Goal: Information Seeking & Learning: Learn about a topic

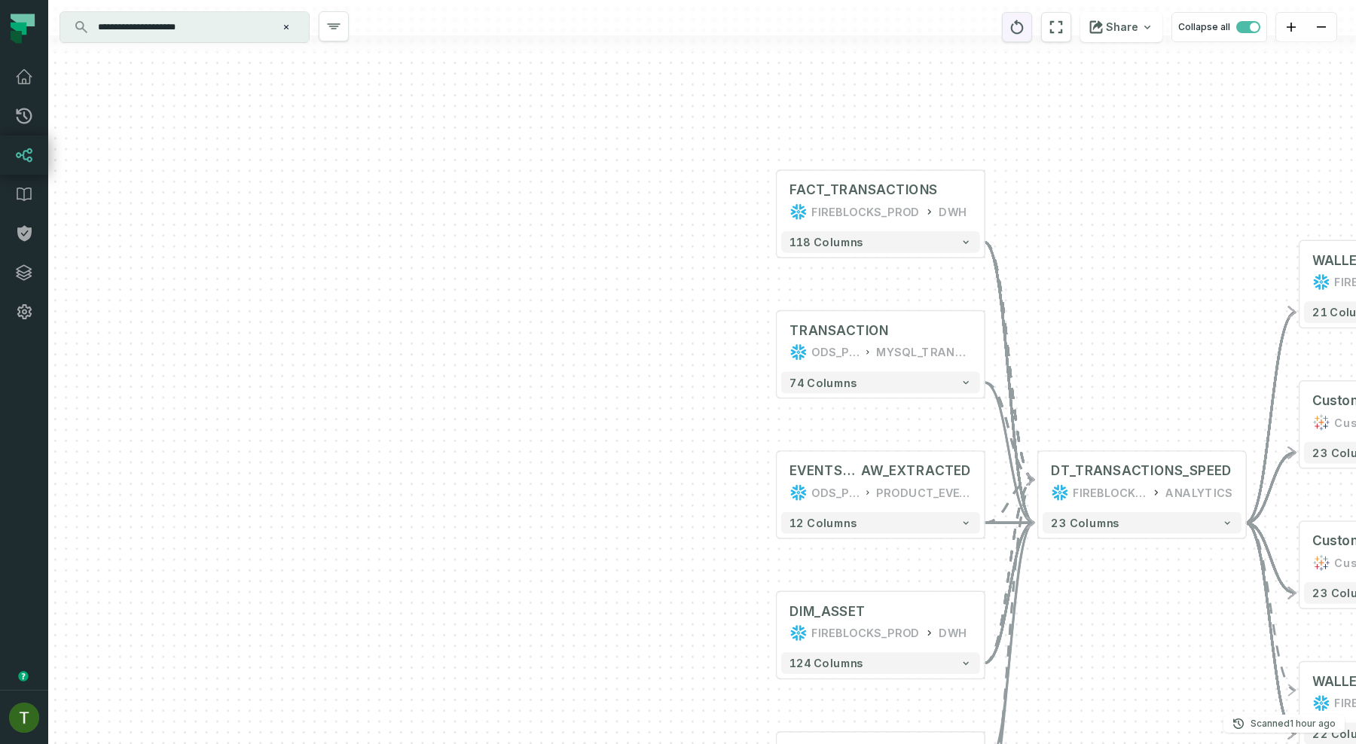
click at [1013, 33] on button "reset" at bounding box center [1017, 27] width 30 height 30
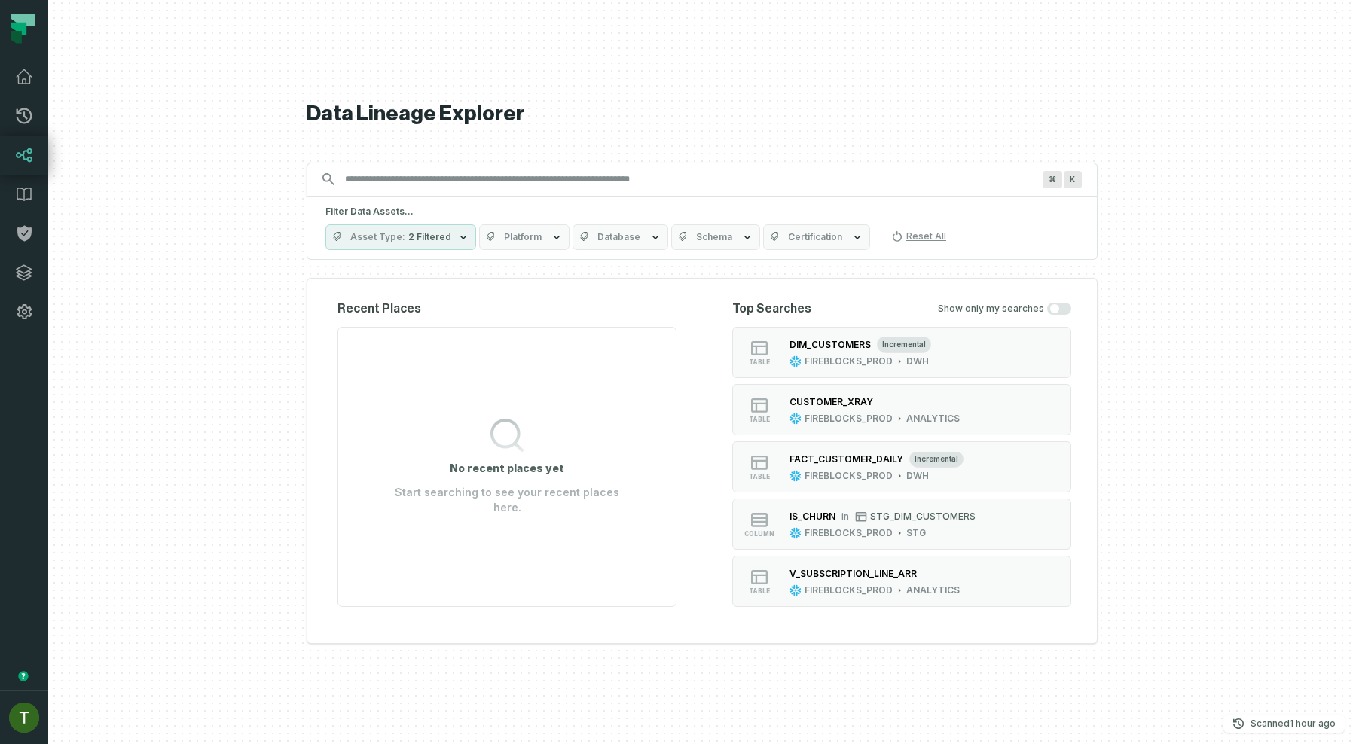
click at [463, 180] on input "Discovery Provider cmdk menu" at bounding box center [688, 179] width 705 height 24
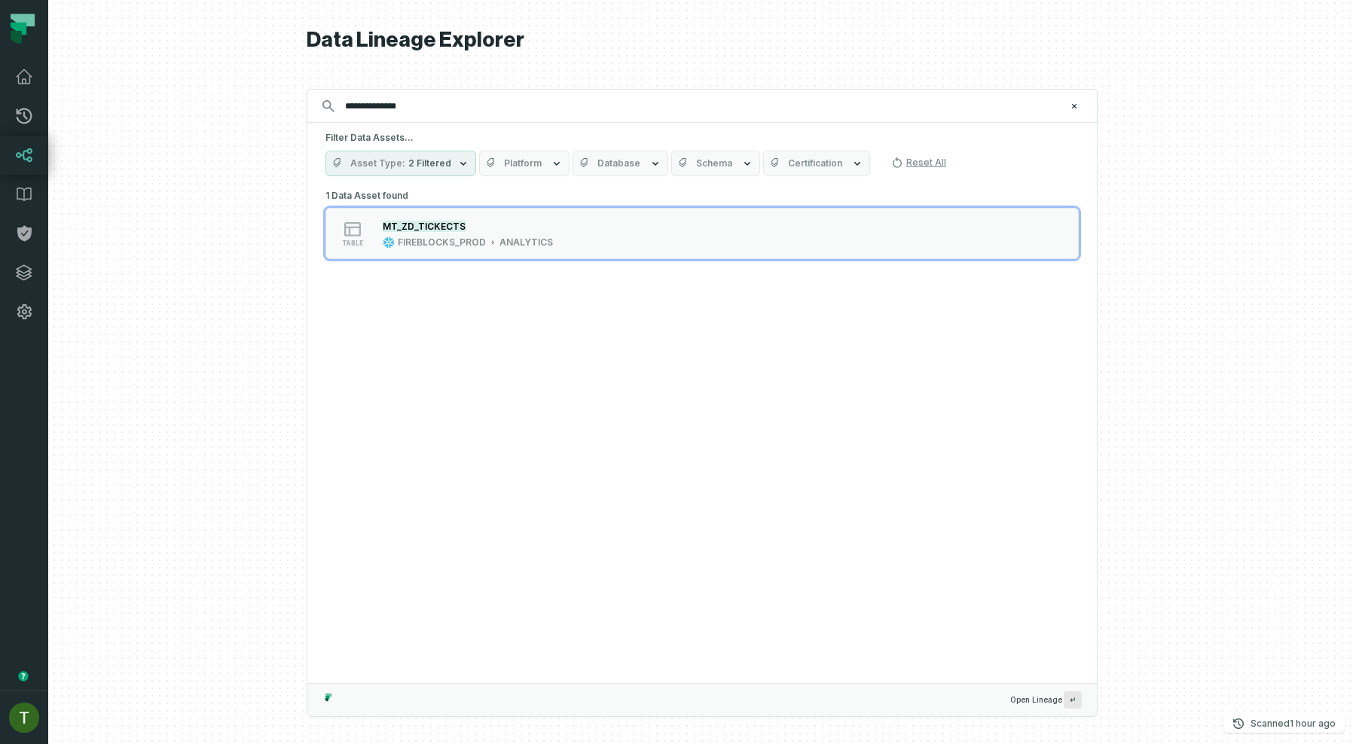
type input "**********"
click at [469, 237] on div "FIREBLOCKS_PROD" at bounding box center [442, 243] width 88 height 12
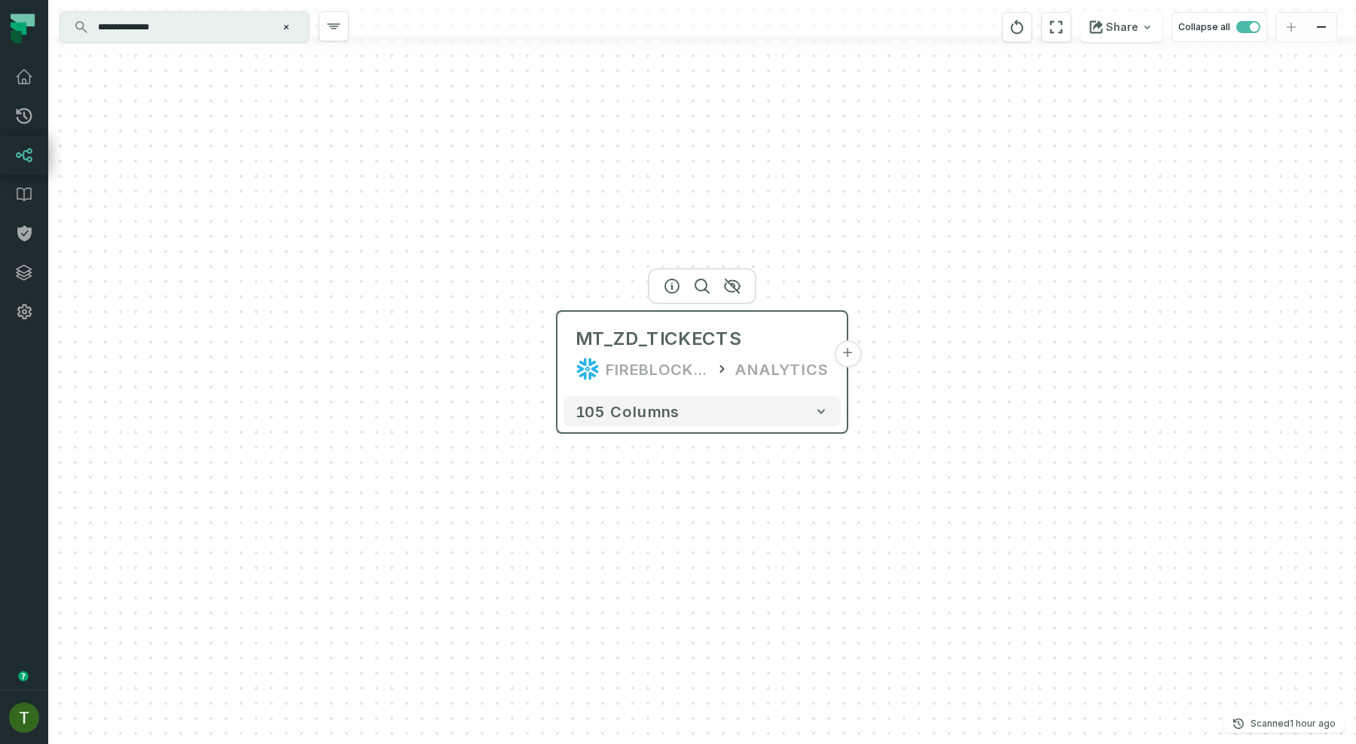
click at [576, 354] on div "MT_ZD_TICKECTS FIREBLOCKS_PROD ANALYTICS" at bounding box center [702, 354] width 277 height 72
click at [674, 289] on icon "button" at bounding box center [672, 286] width 18 height 18
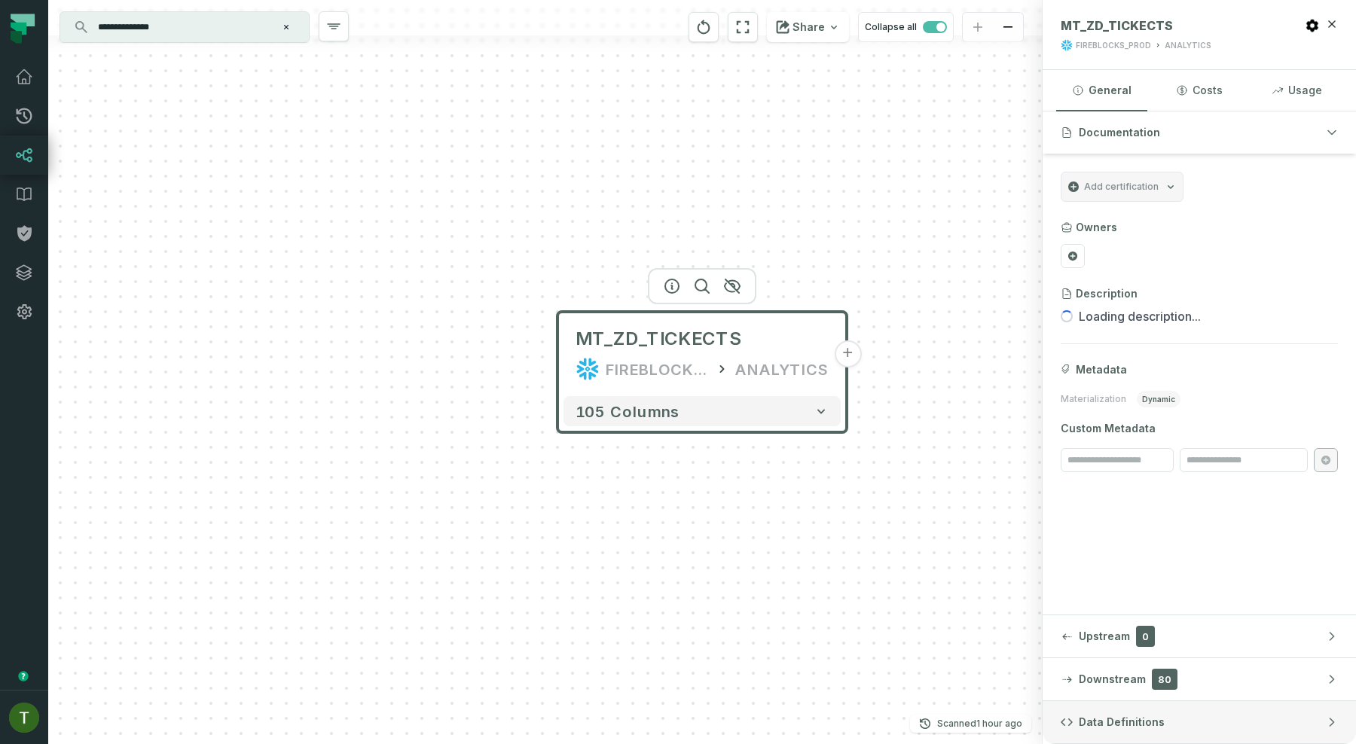
click at [1104, 717] on span "Data Definitions" at bounding box center [1122, 722] width 86 height 15
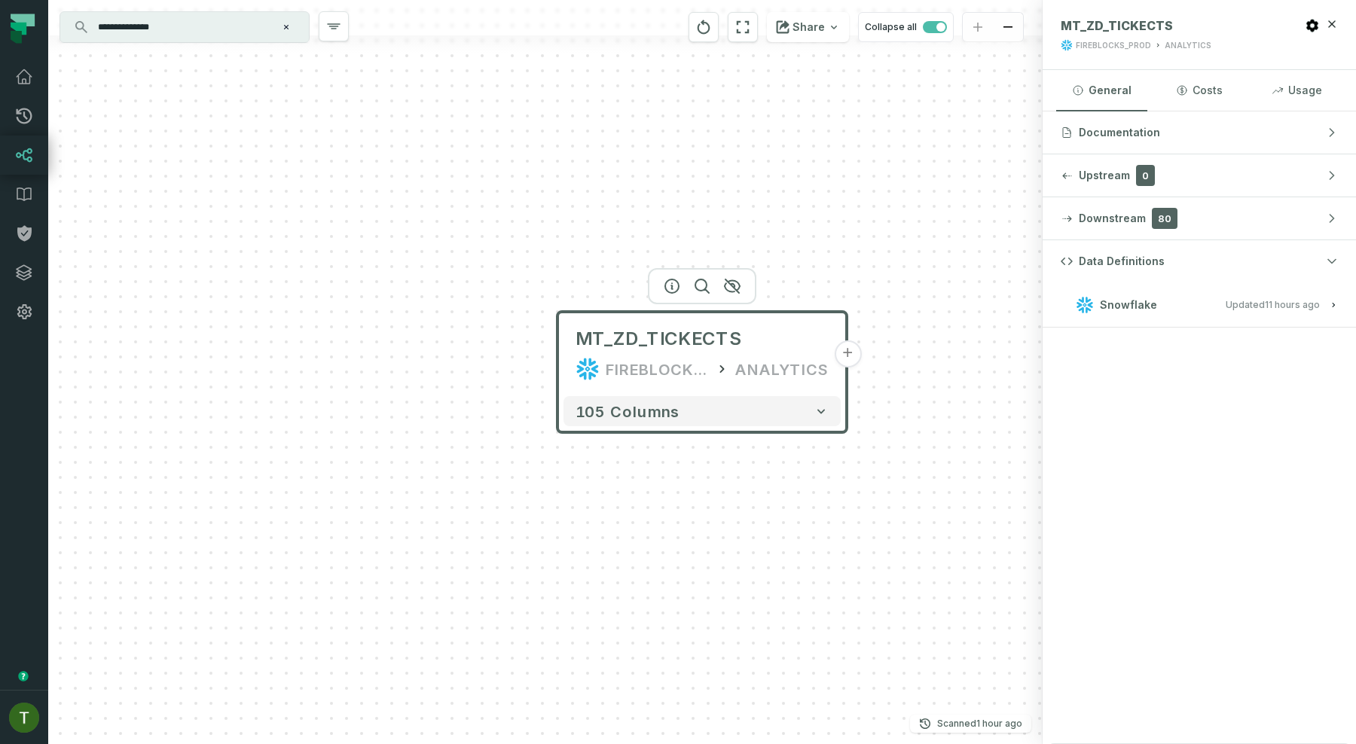
click at [1135, 301] on span "Snowflake" at bounding box center [1128, 305] width 57 height 15
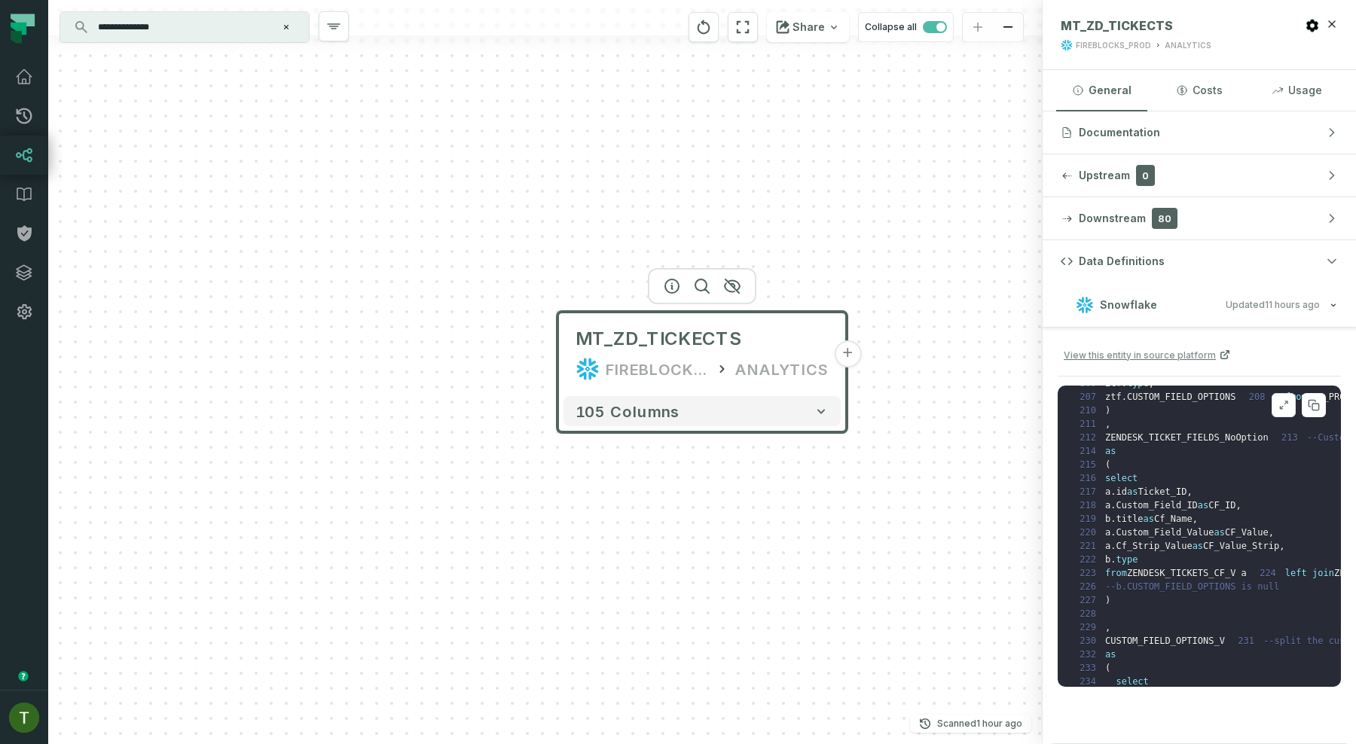
scroll to position [2802, 0]
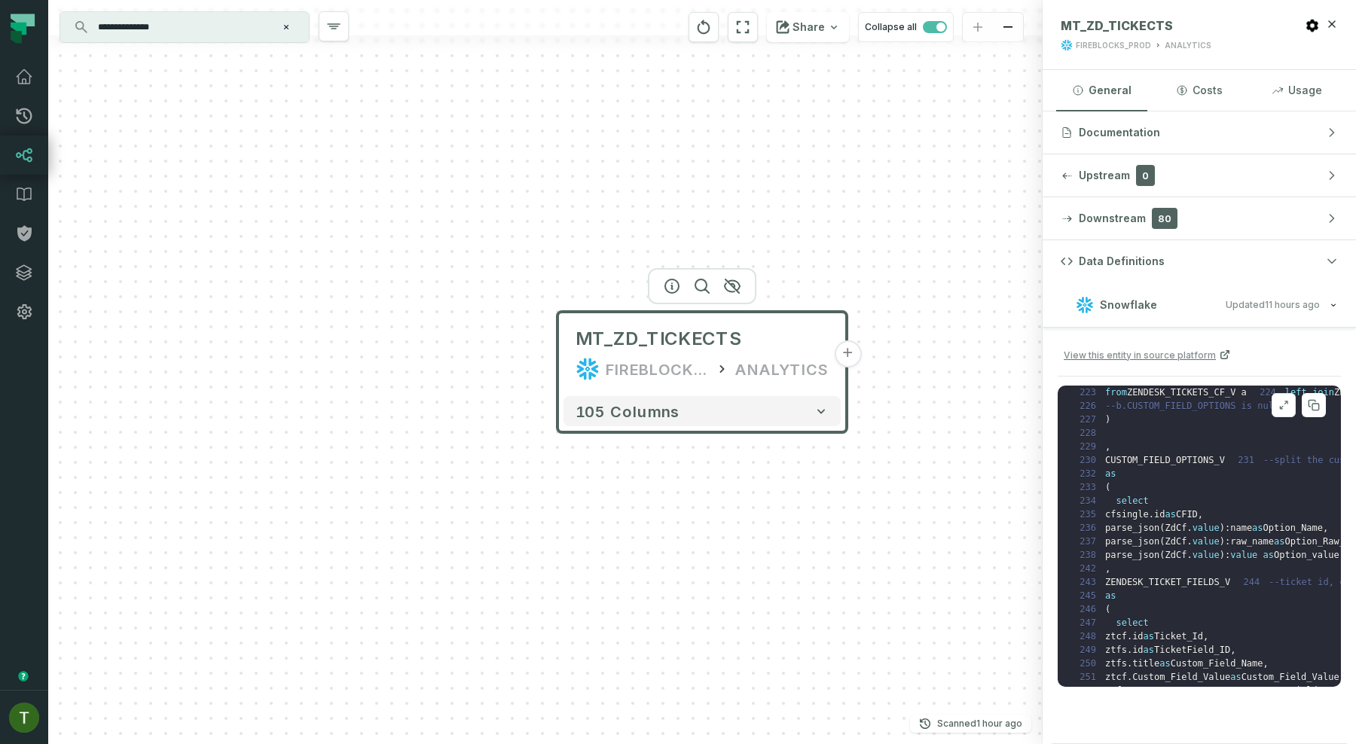
click at [1276, 409] on button at bounding box center [1284, 405] width 24 height 24
click at [1271, 397] on div "1 create or replace dynamic table FIREBLOCKS_PROD . ANALYTICS . MT_ZD_TICKECTS …" at bounding box center [1199, 536] width 283 height 301
click at [1277, 403] on button at bounding box center [1284, 405] width 24 height 24
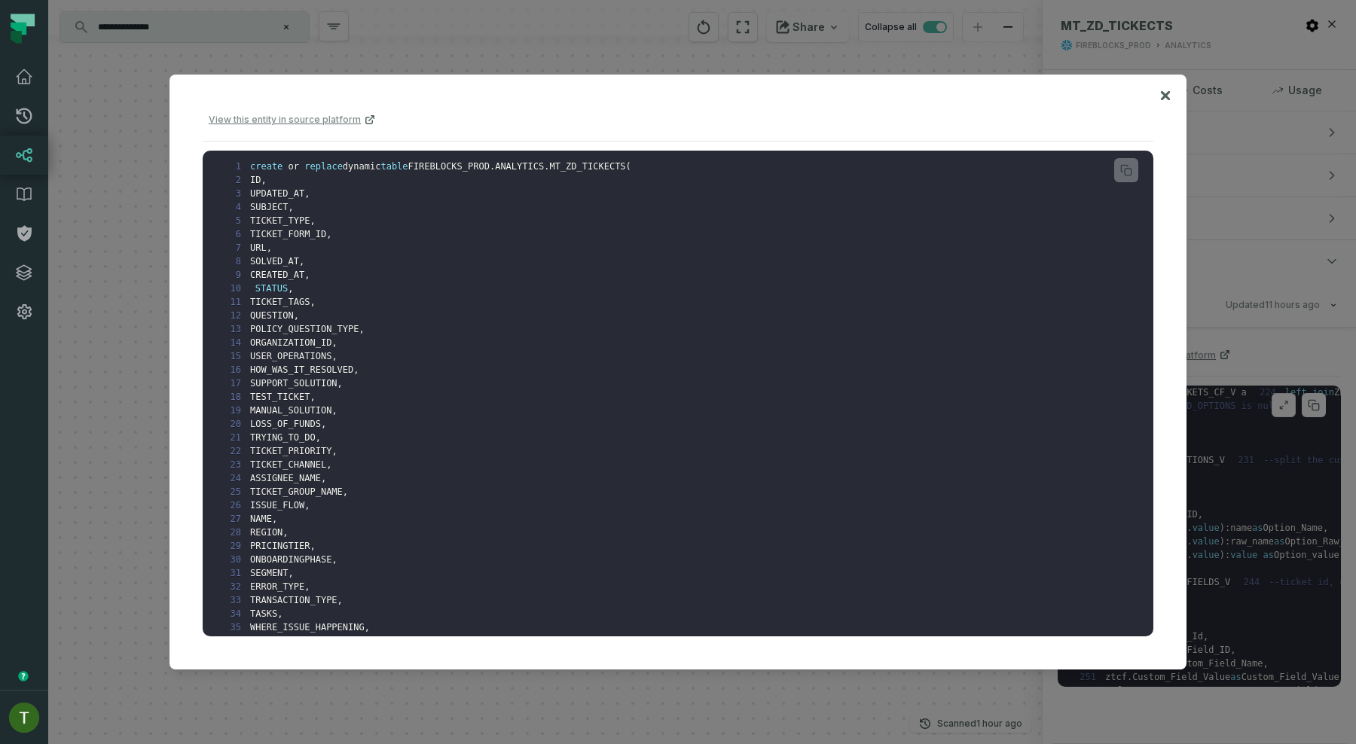
click at [1277, 403] on div at bounding box center [678, 372] width 1356 height 744
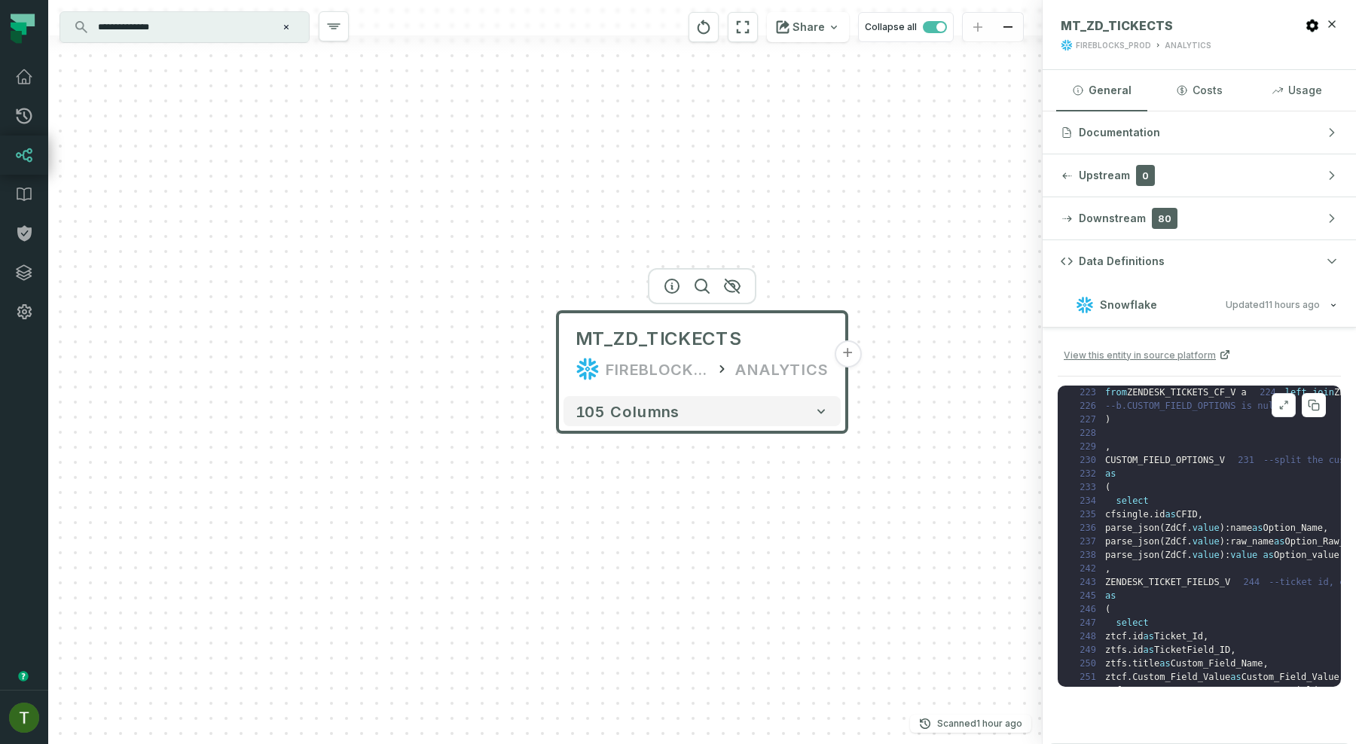
click at [1277, 403] on button at bounding box center [1284, 405] width 24 height 24
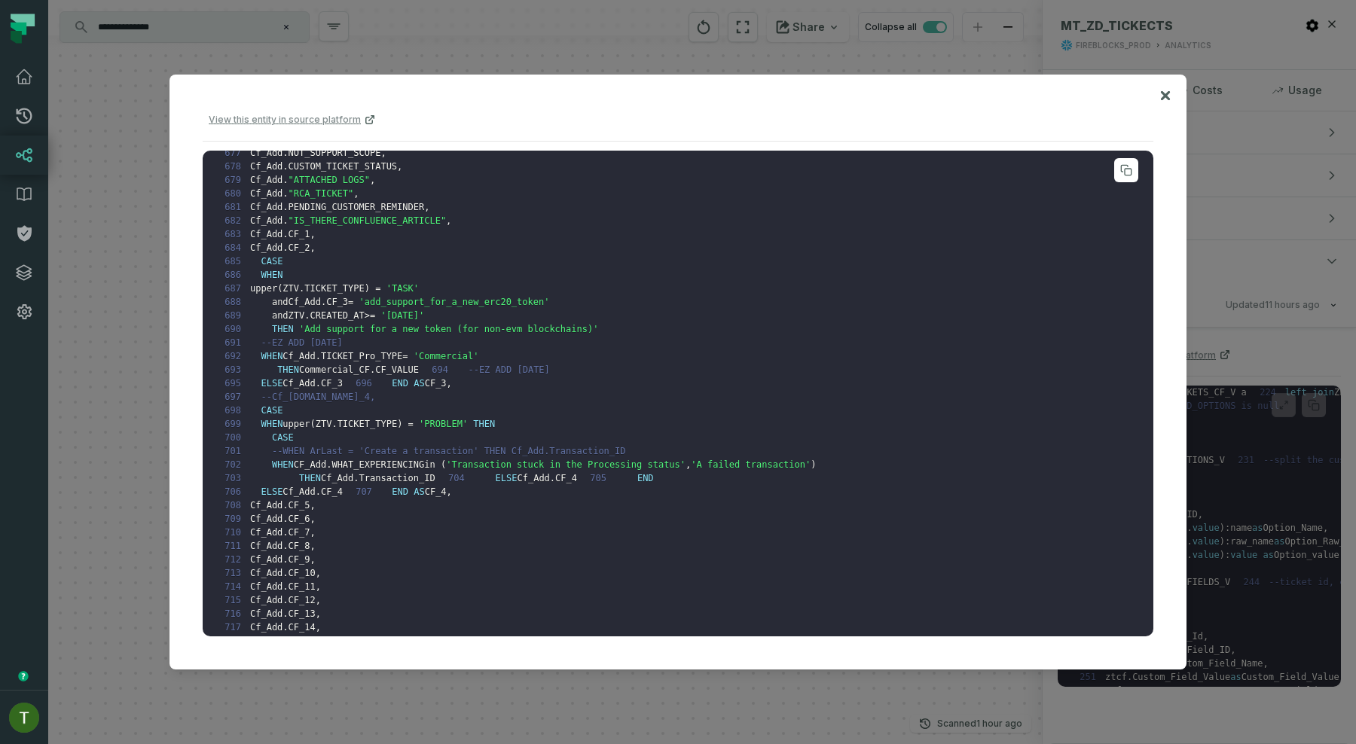
scroll to position [8099, 0]
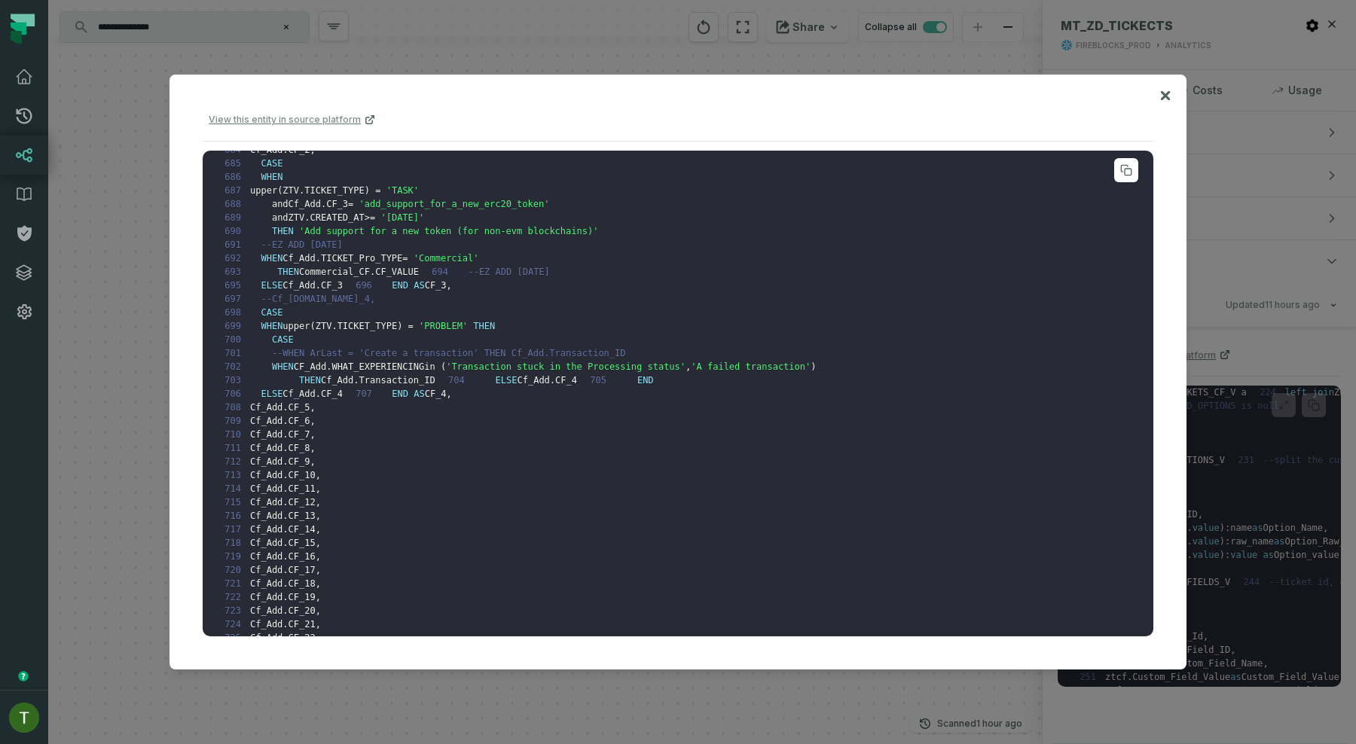
drag, startPoint x: 1143, startPoint y: 475, endPoint x: 1133, endPoint y: 579, distance: 104.4
click at [1133, 579] on pre "1 create or replace dynamic table FIREBLOCKS_PROD . ANALYTICS . MT_ZD_TICKECTS …" at bounding box center [678, 394] width 951 height 486
click at [1105, 561] on pre "1 create or replace dynamic table FIREBLOCKS_PROD . ANALYTICS . MT_ZD_TICKECTS …" at bounding box center [678, 394] width 951 height 486
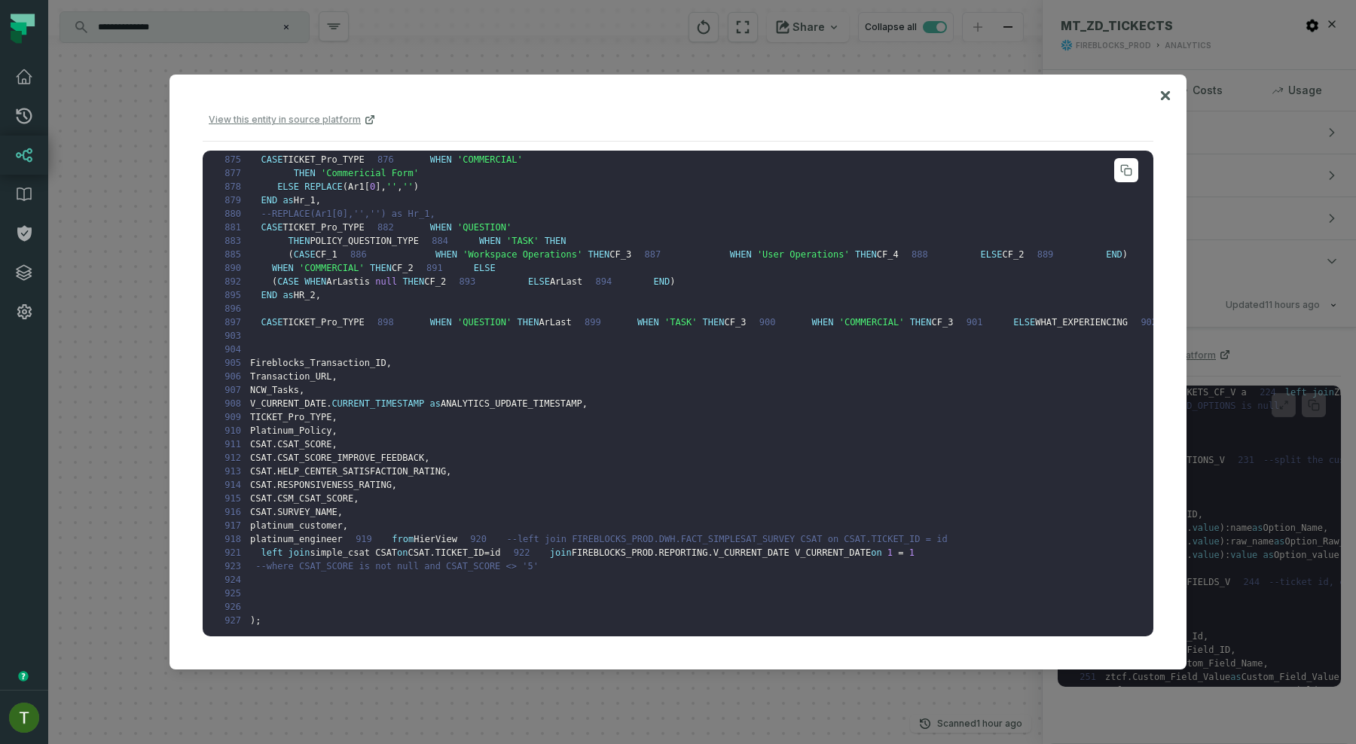
scroll to position [12102, 0]
click at [447, 119] on div "View this entity in source platform" at bounding box center [678, 125] width 951 height 34
click at [555, 48] on div at bounding box center [678, 372] width 1356 height 744
